Goal: Information Seeking & Learning: Learn about a topic

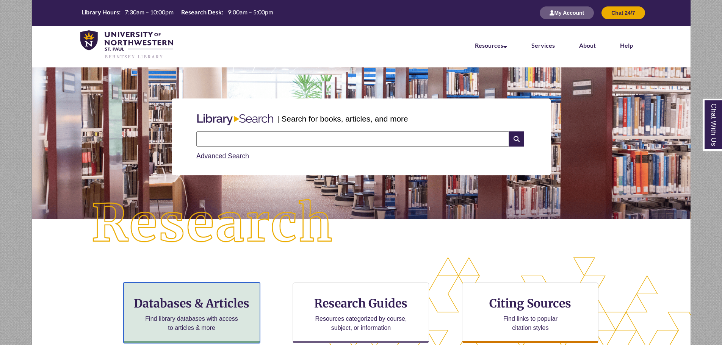
click at [182, 304] on h3 "Databases & Articles" at bounding box center [192, 303] width 124 height 14
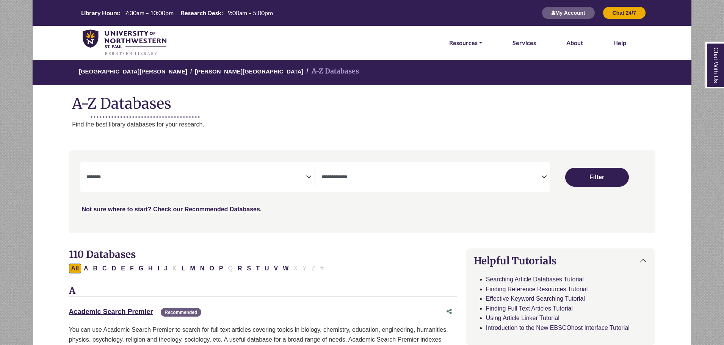
select select "Database Subject Filter"
select select "Database Types Filter"
click at [303, 173] on span "Search filters" at bounding box center [196, 176] width 220 height 6
select select "*****"
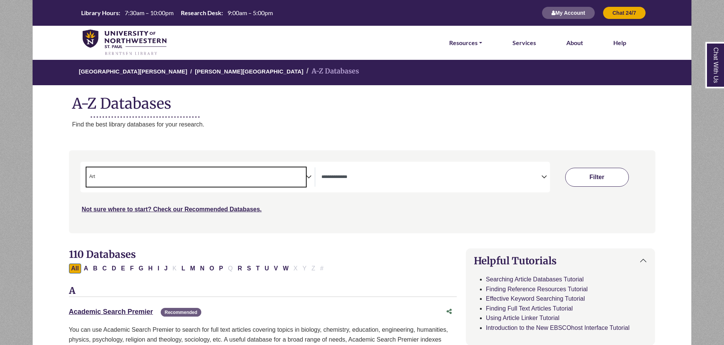
click at [591, 177] on button "Filter" at bounding box center [597, 177] width 64 height 19
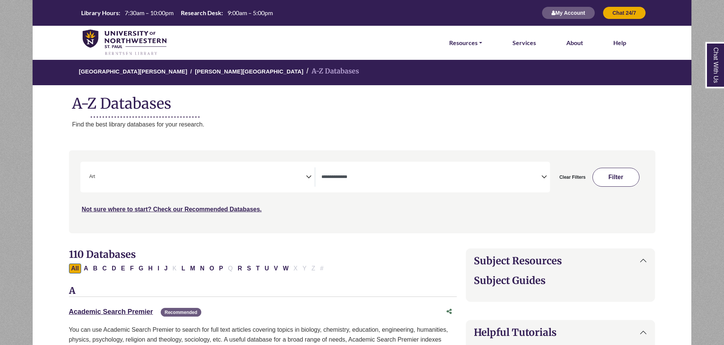
select select "Database Types Filter"
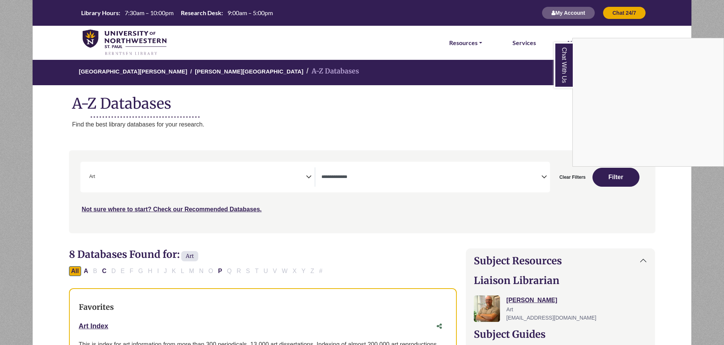
click at [572, 178] on div "Chat With Us" at bounding box center [362, 172] width 724 height 345
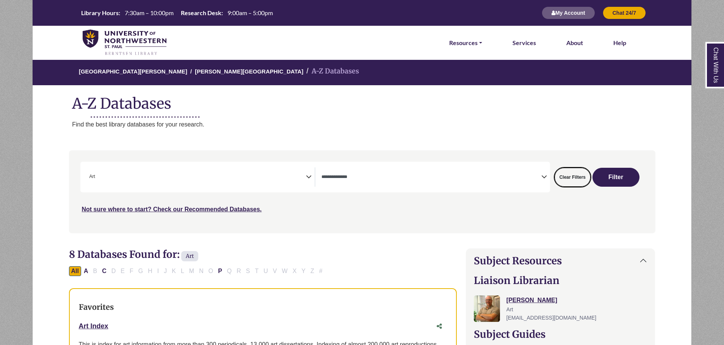
click at [572, 178] on button "Clear Filters" at bounding box center [573, 177] width 36 height 19
select select "Database Subject Filter"
select select "Database Types Filter"
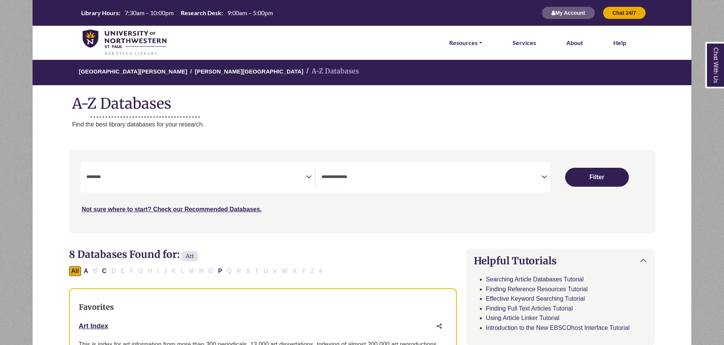
select select "Database Subject Filter"
select select "Database Types Filter"
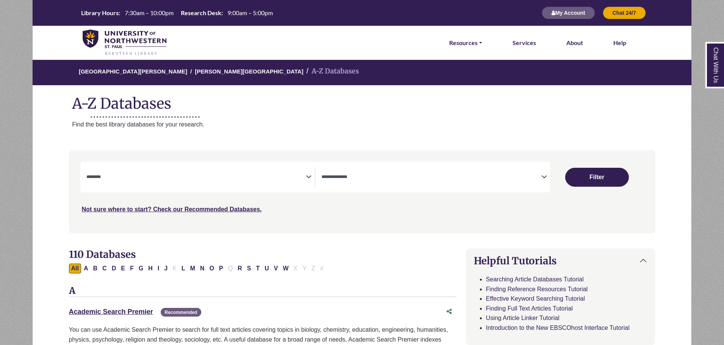
click at [294, 177] on textarea "Search" at bounding box center [196, 178] width 220 height 6
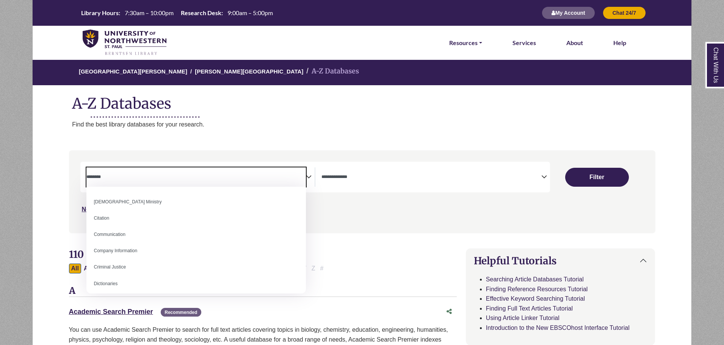
scroll to position [190, 0]
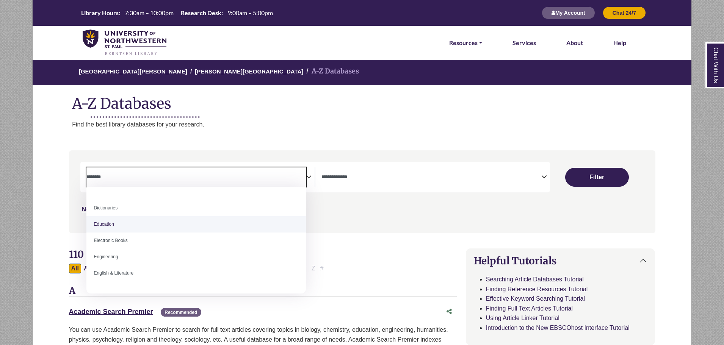
select select "*****"
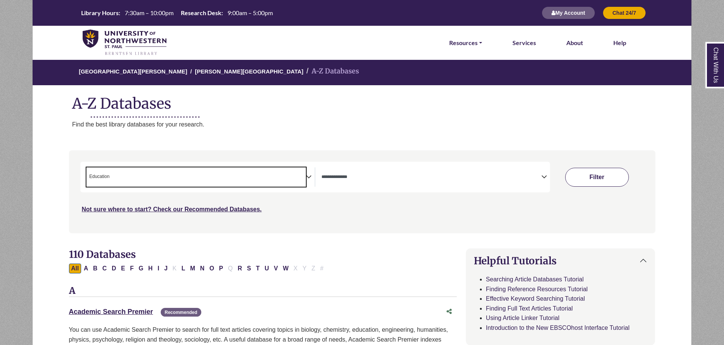
click at [589, 180] on button "Filter" at bounding box center [597, 177] width 64 height 19
select select "Database Types Filter"
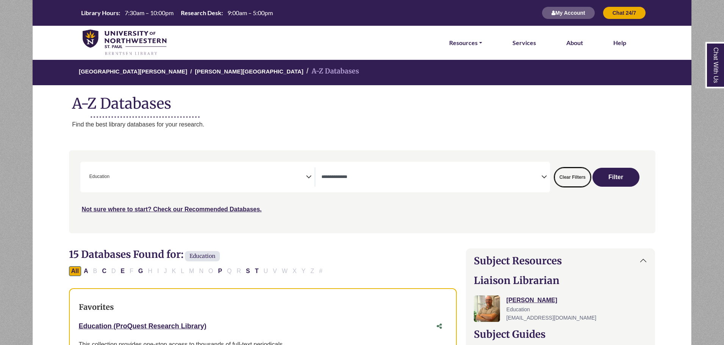
click at [563, 181] on button "Clear Filters" at bounding box center [573, 177] width 36 height 19
select select "Database Subject Filter"
select select "Database Types Filter"
select select "Database Subject Filter"
select select "Database Types Filter"
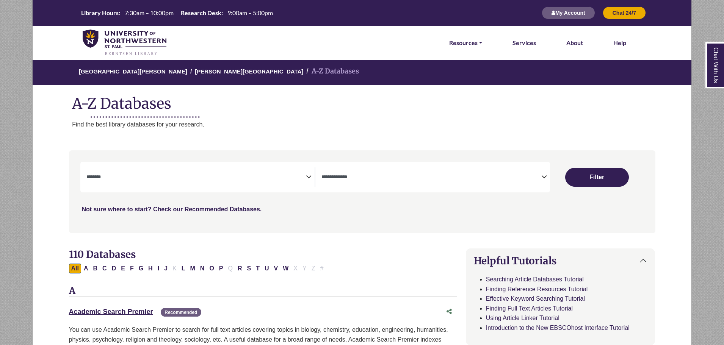
click at [306, 176] on icon "Search filters" at bounding box center [309, 175] width 6 height 11
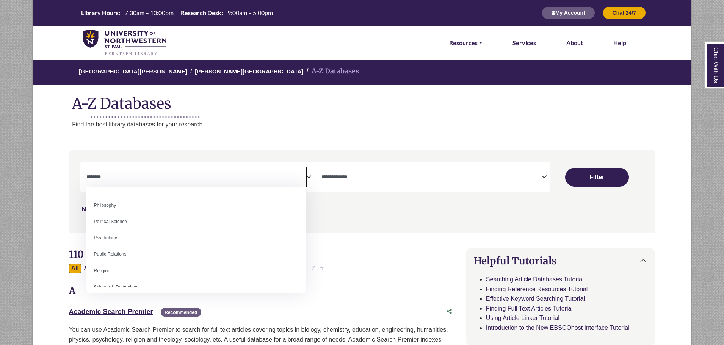
scroll to position [607, 0]
select select "*****"
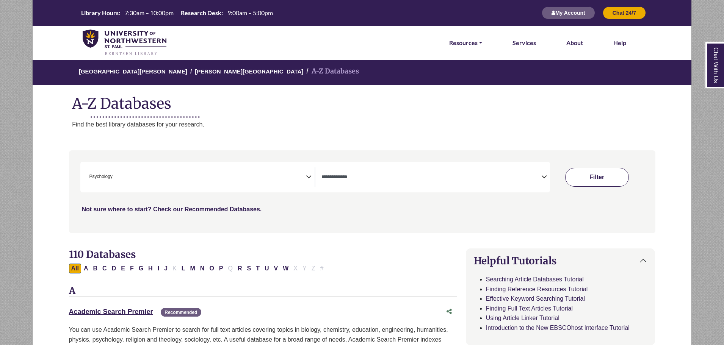
click at [587, 178] on button "Filter" at bounding box center [597, 177] width 64 height 19
select select "Database Types Filter"
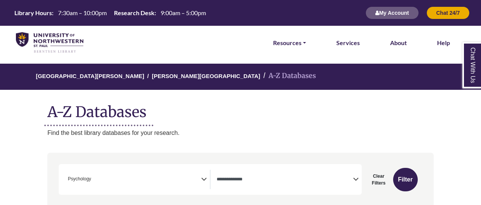
scroll to position [7, 0]
